Goal: Information Seeking & Learning: Check status

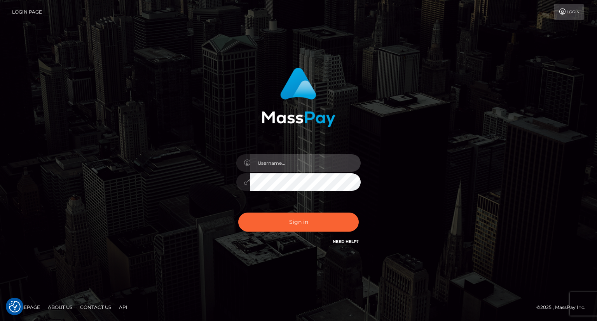
type input "carolina"
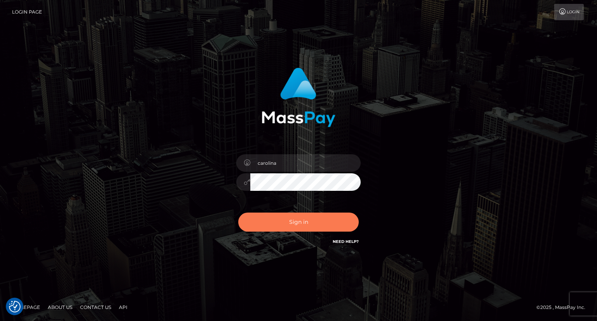
click at [299, 227] on button "Sign in" at bounding box center [298, 222] width 121 height 19
type input "carolina"
click at [306, 221] on button "Sign in" at bounding box center [298, 222] width 121 height 19
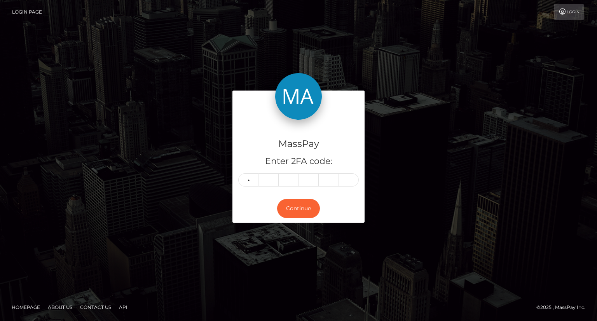
type input "7"
type input "9"
type input "0"
type input "9"
type input "5"
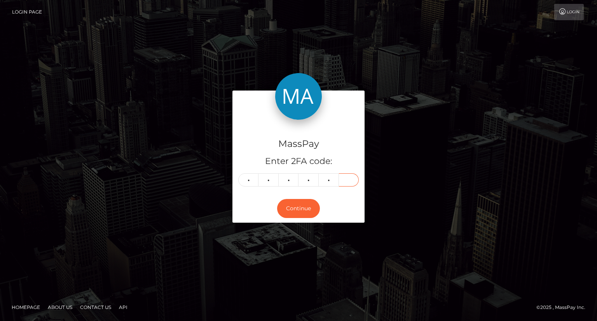
type input "5"
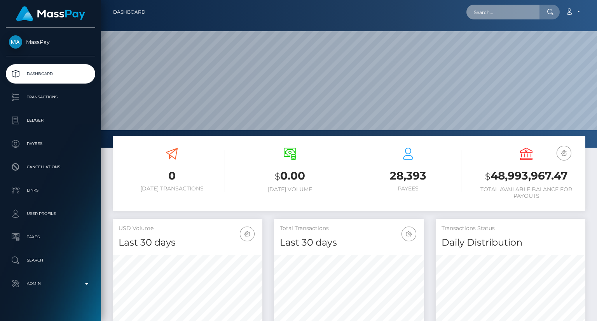
scroll to position [138, 149]
drag, startPoint x: 0, startPoint y: 0, endPoint x: 497, endPoint y: 12, distance: 497.5
click at [497, 10] on input "text" at bounding box center [503, 12] width 73 height 15
paste input "MSPca74aab45b29a78"
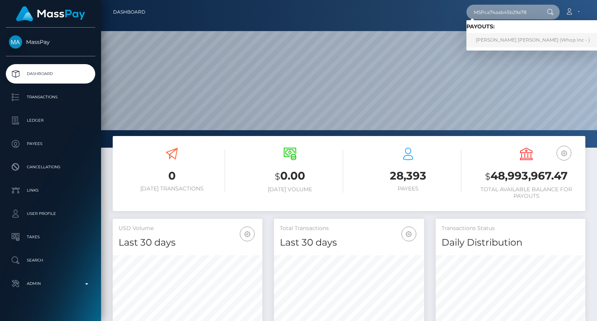
type input "MSPca74aab45b29a78"
click at [502, 41] on link "LUBINA KANWAL kanwal (Whop Inc - )" at bounding box center [533, 40] width 133 height 14
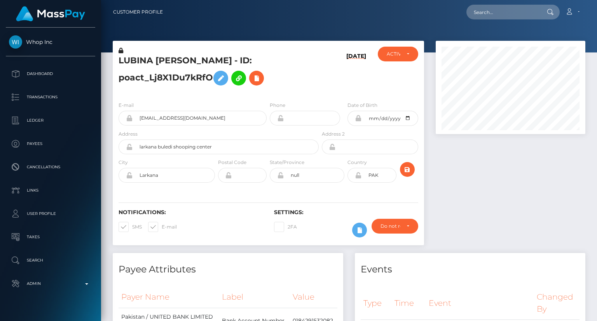
scroll to position [93, 149]
click at [283, 91] on div "LUBINA KANWAL kanwal - ID: poact_Lj8X1Du7kRfO" at bounding box center [217, 71] width 208 height 49
drag, startPoint x: 227, startPoint y: 119, endPoint x: 129, endPoint y: 124, distance: 98.1
click at [129, 124] on div "awaistt121+5621bd979e@gmail.com" at bounding box center [193, 118] width 148 height 15
click at [472, 173] on div at bounding box center [510, 147] width 161 height 212
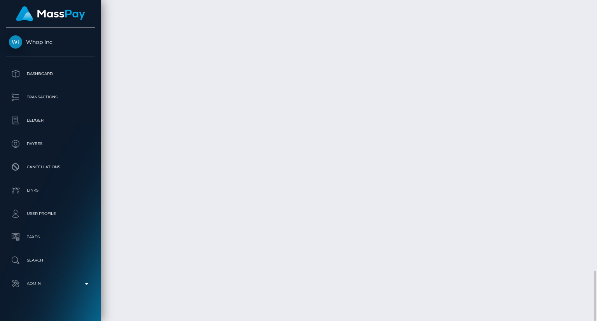
drag, startPoint x: 352, startPoint y: 237, endPoint x: 292, endPoint y: 237, distance: 59.5
copy td "MSPca74aab45b29a78 / pout_usssgWiKk53Ef"
drag, startPoint x: 292, startPoint y: 237, endPoint x: 414, endPoint y: 233, distance: 122.6
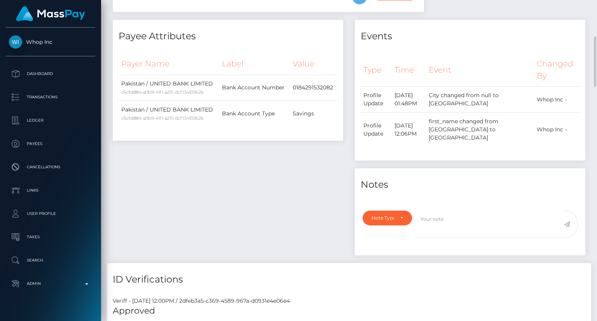
scroll to position [350, 0]
